Goal: Information Seeking & Learning: Learn about a topic

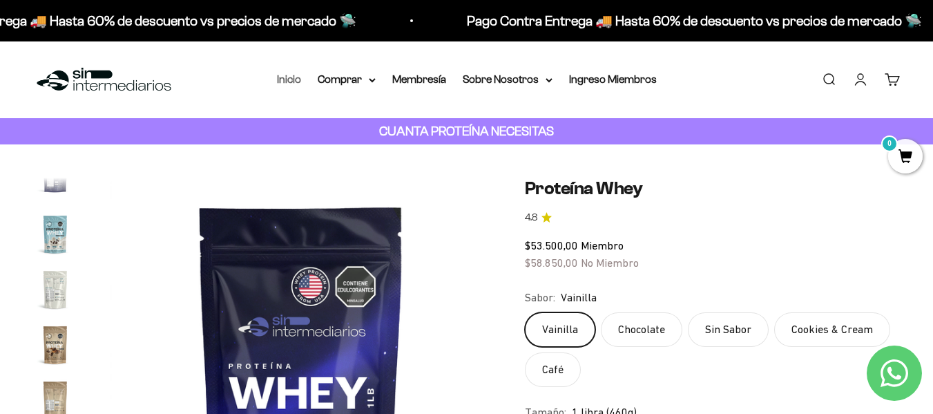
click at [282, 77] on link "Inicio" at bounding box center [289, 79] width 24 height 12
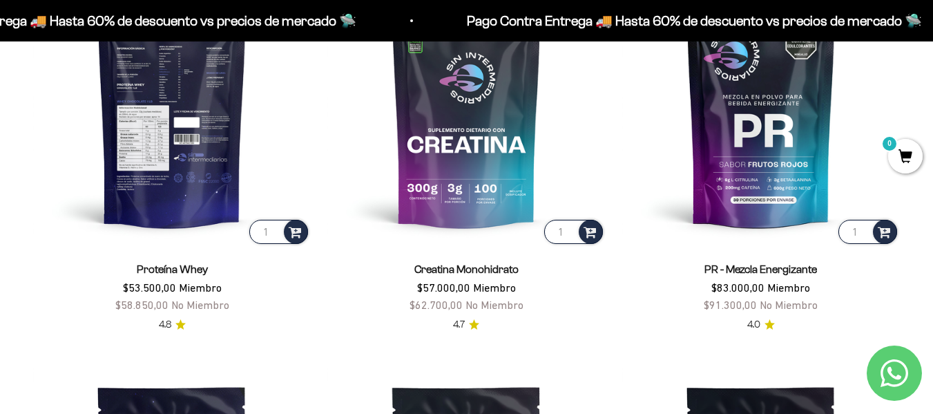
scroll to position [621, 0]
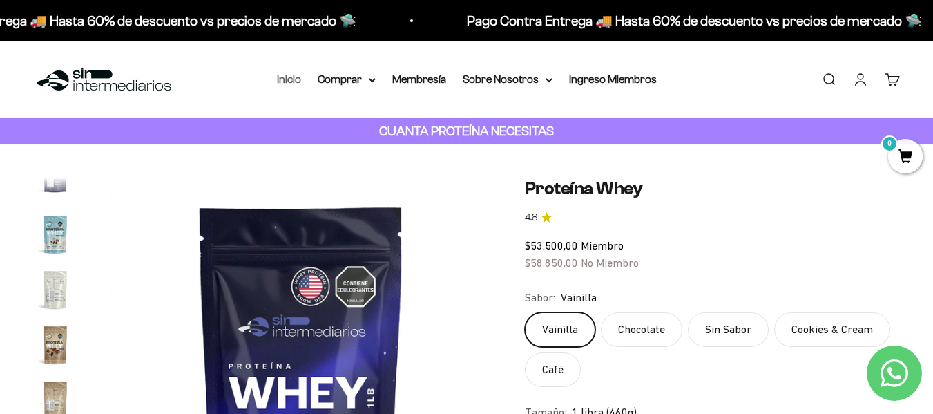
click at [287, 81] on link "Inicio" at bounding box center [289, 79] width 24 height 12
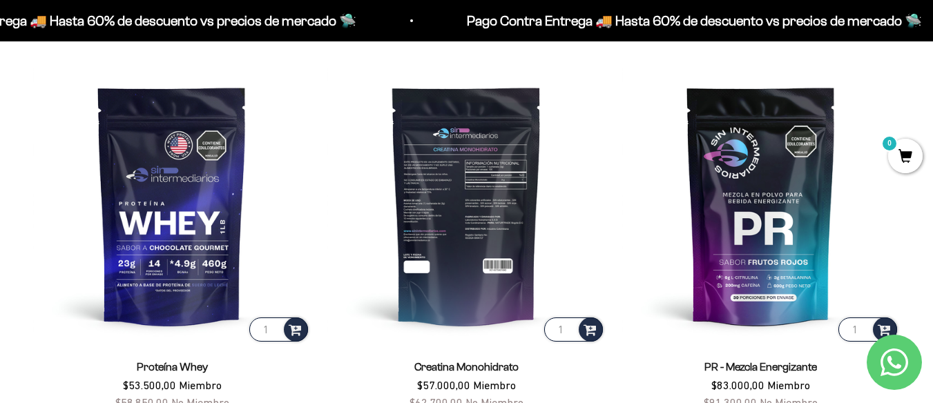
scroll to position [483, 0]
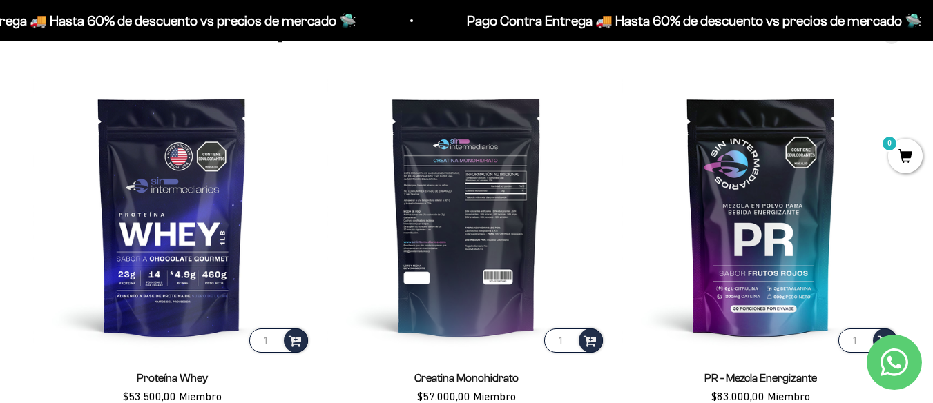
click at [524, 184] on img at bounding box center [466, 216] width 278 height 278
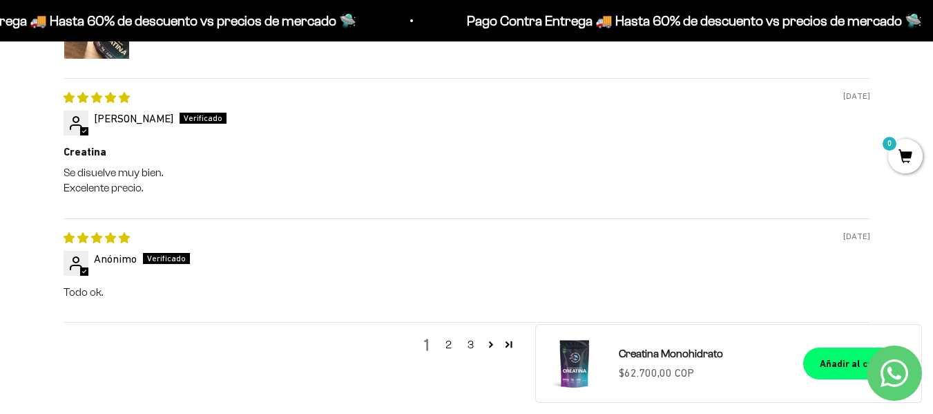
scroll to position [1657, 0]
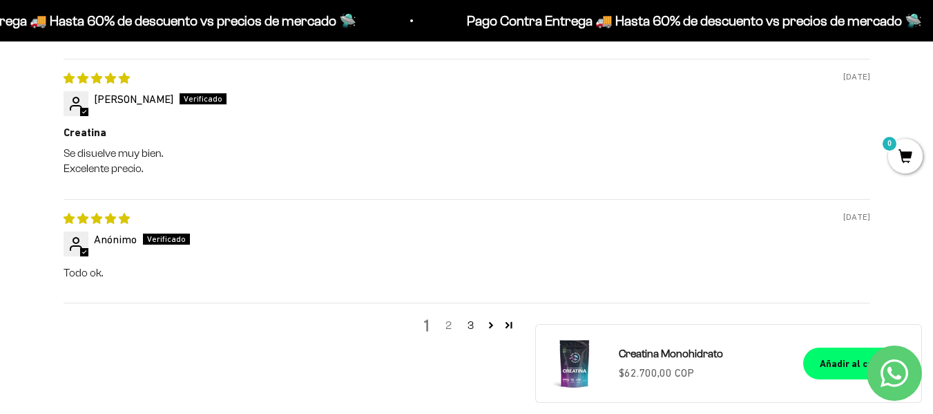
click at [449, 327] on link "2" at bounding box center [449, 325] width 22 height 17
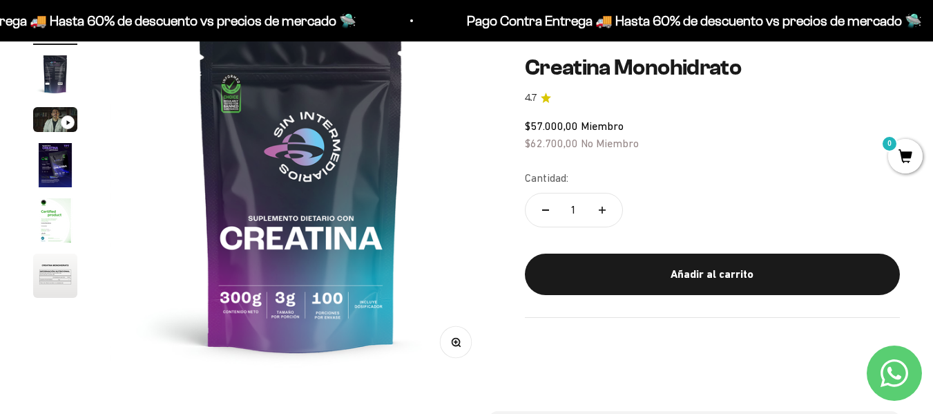
scroll to position [121, 0]
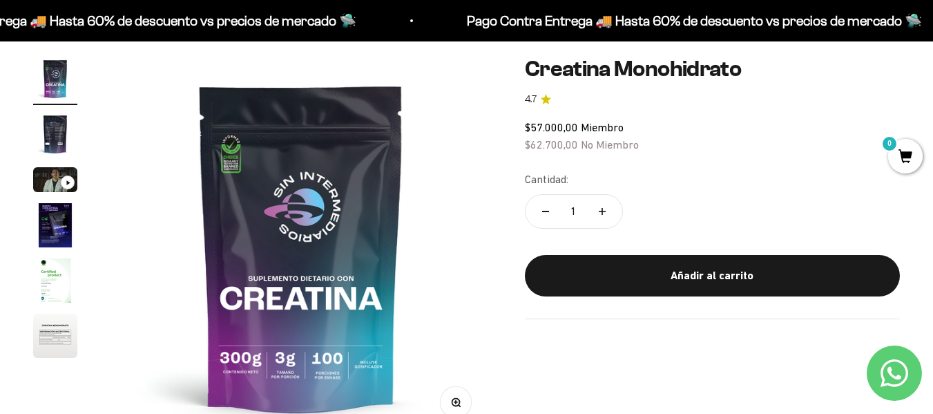
click at [57, 221] on img "Ir al artículo 4" at bounding box center [55, 225] width 44 height 44
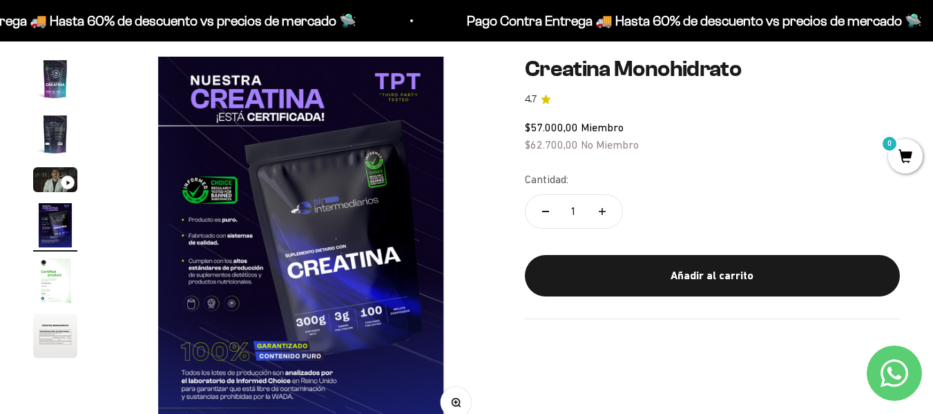
click at [61, 129] on img "Ir al artículo 2" at bounding box center [55, 134] width 44 height 44
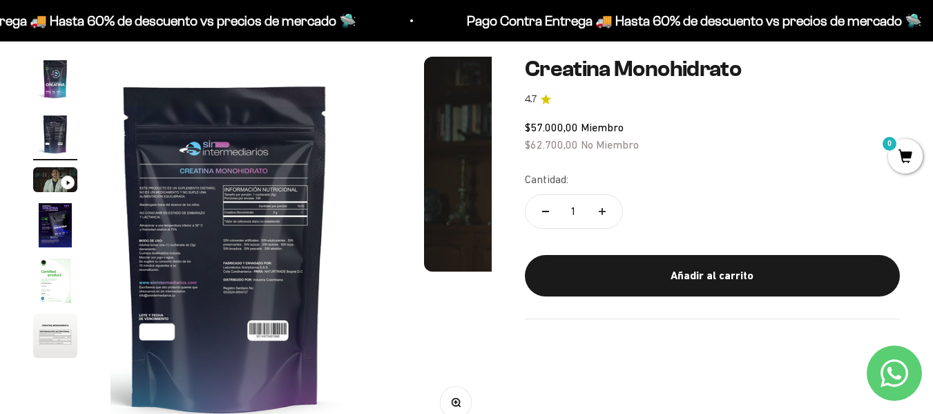
scroll to position [0, 389]
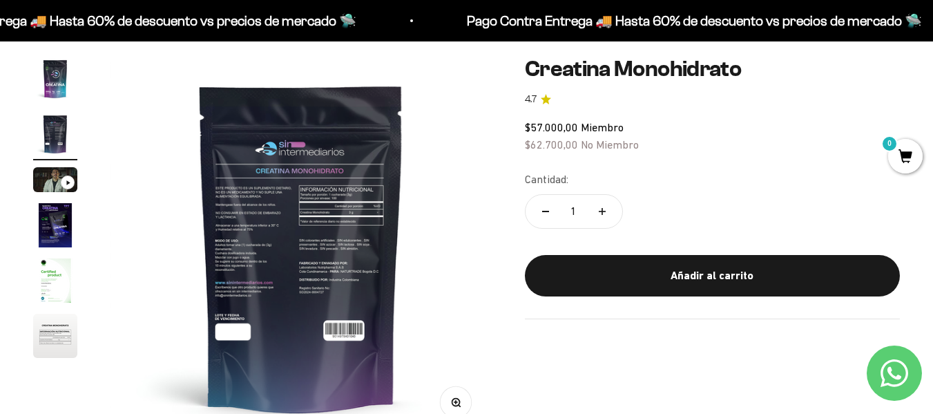
click at [49, 234] on img "Ir al artículo 4" at bounding box center [55, 225] width 44 height 44
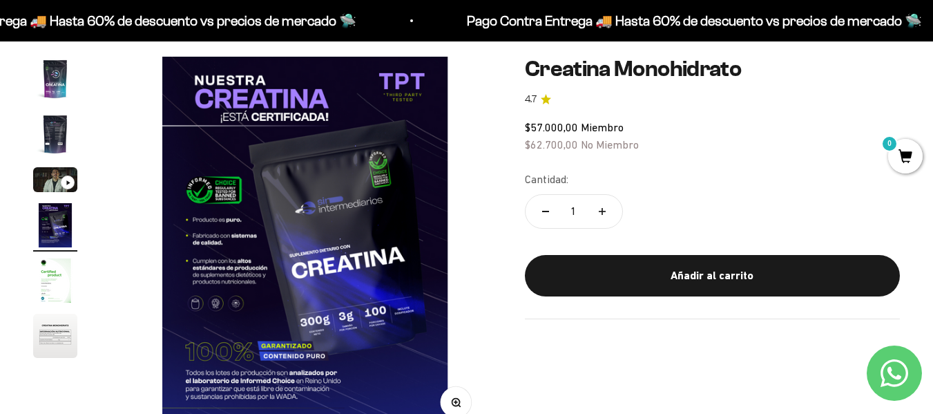
scroll to position [0, 1168]
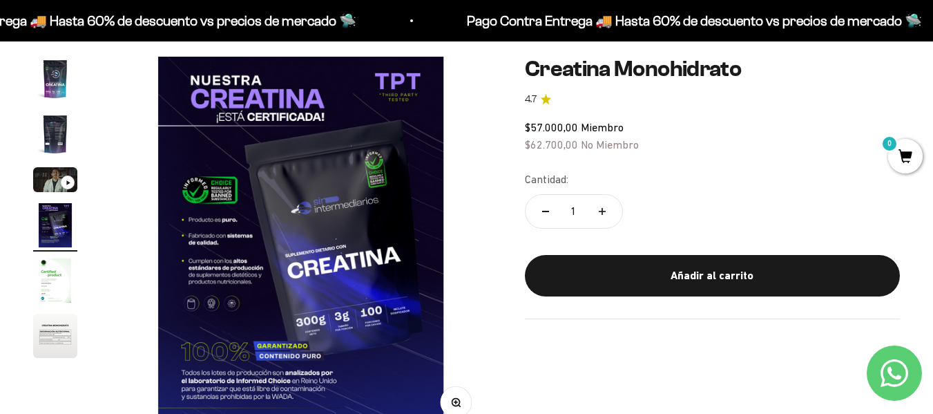
click at [68, 290] on img "Ir al artículo 5" at bounding box center [55, 280] width 44 height 44
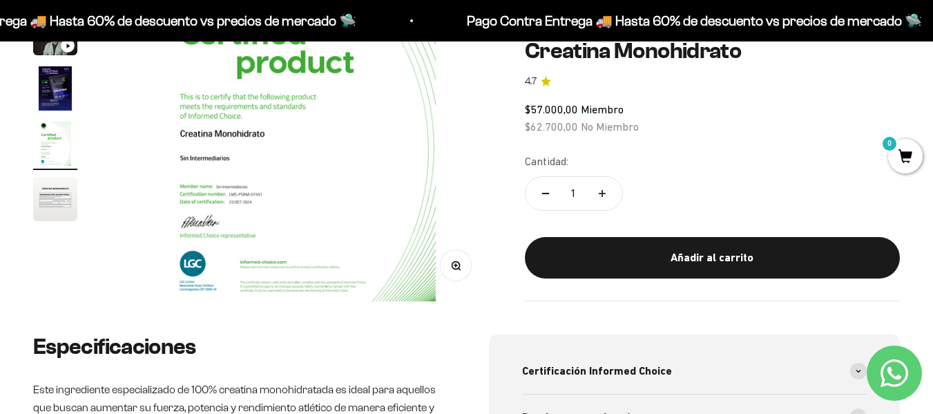
scroll to position [259, 0]
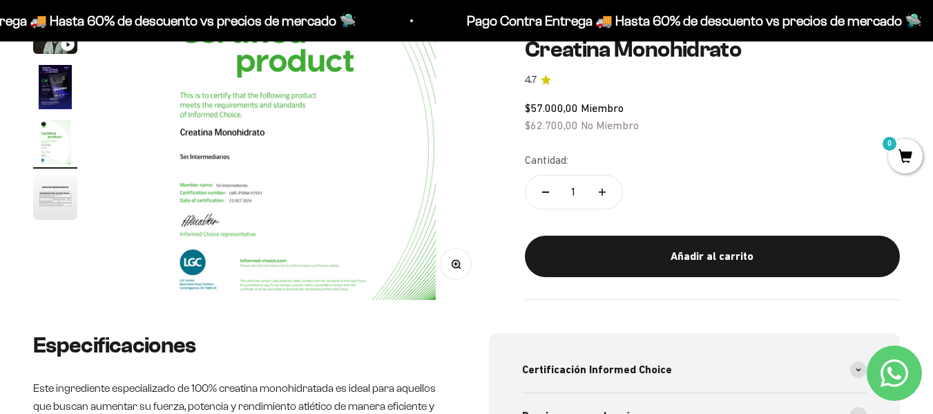
click at [61, 207] on img "Ir al artículo 6" at bounding box center [55, 197] width 44 height 44
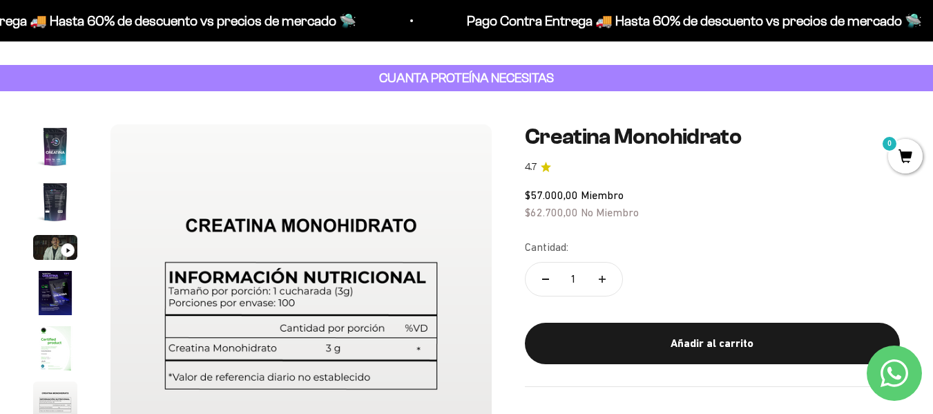
scroll to position [52, 0]
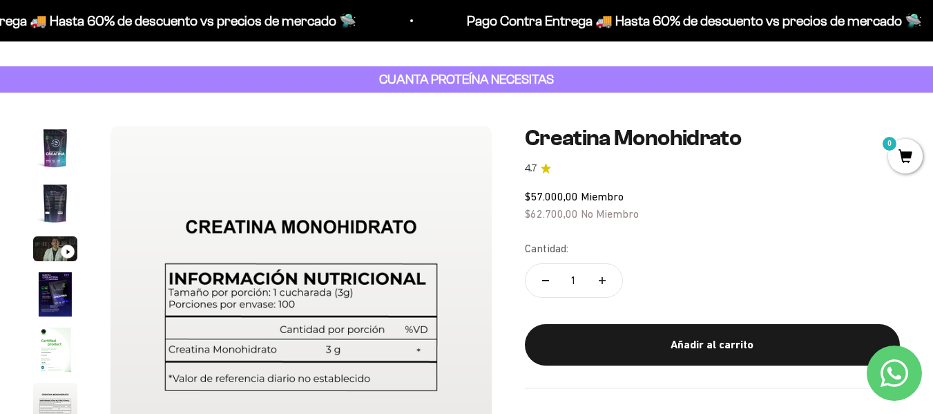
click at [59, 161] on img "Ir al artículo 1" at bounding box center [55, 148] width 44 height 44
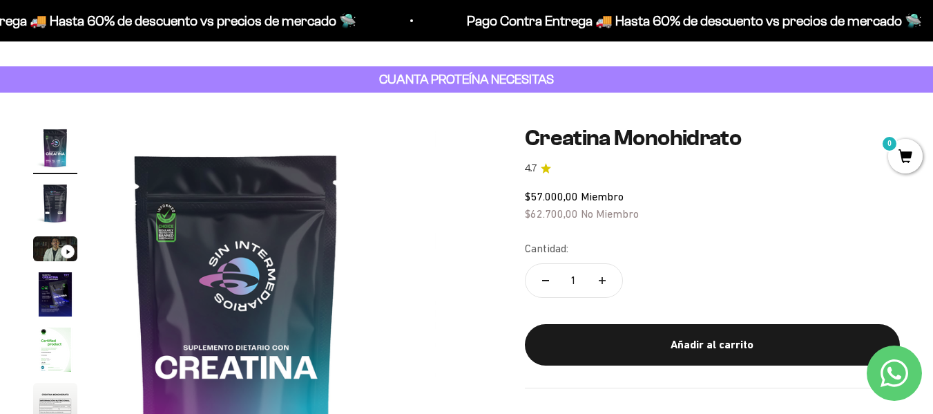
scroll to position [0, 0]
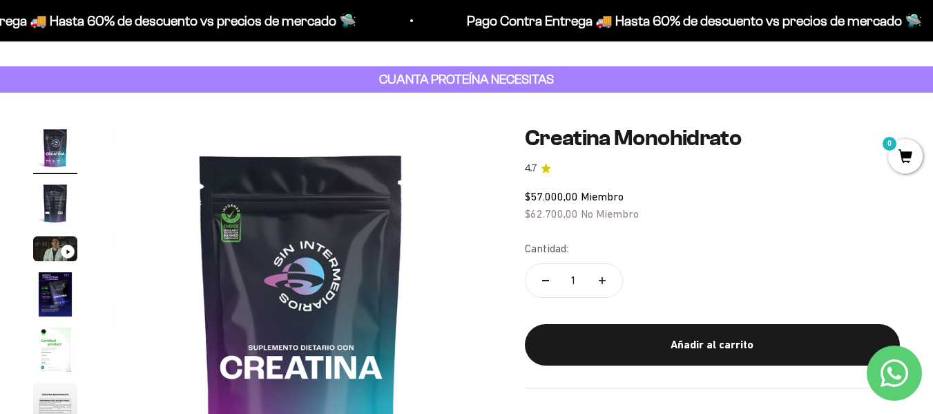
click at [61, 193] on img "Ir al artículo 2" at bounding box center [55, 203] width 44 height 44
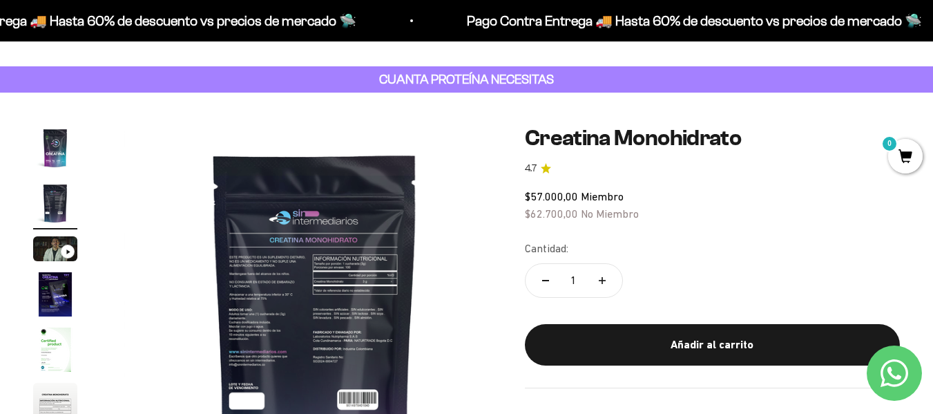
scroll to position [0, 389]
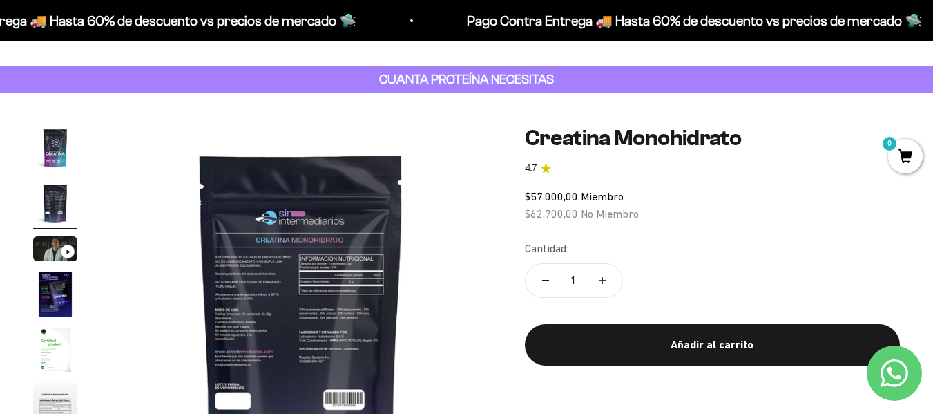
click at [258, 320] on img at bounding box center [300, 316] width 381 height 381
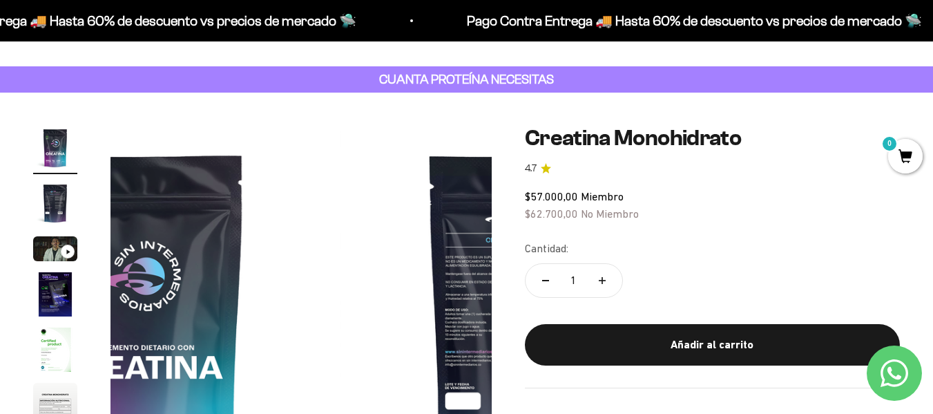
scroll to position [0, 0]
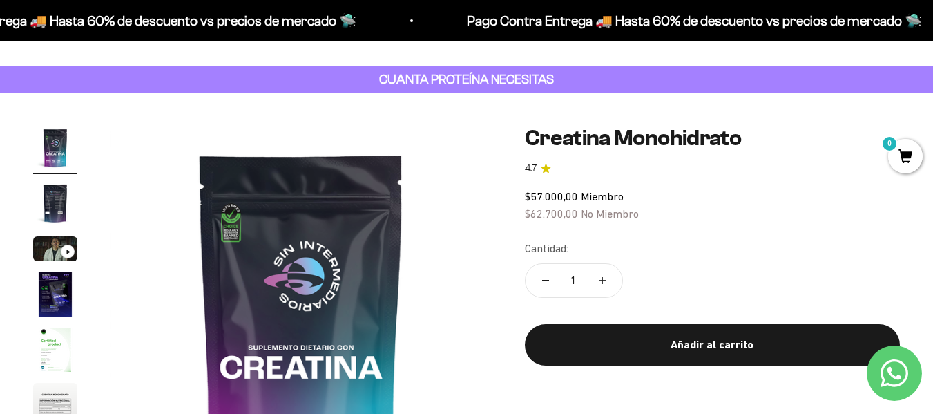
click at [42, 209] on img "Ir al artículo 2" at bounding box center [55, 203] width 44 height 44
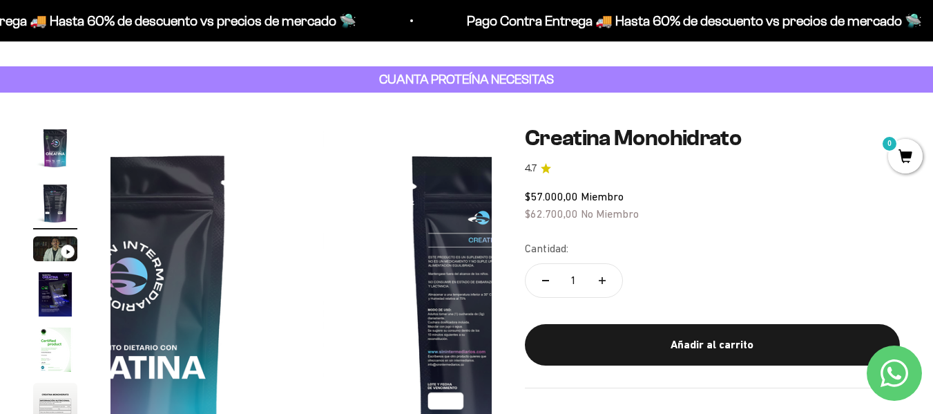
scroll to position [0, 389]
